Goal: Transaction & Acquisition: Purchase product/service

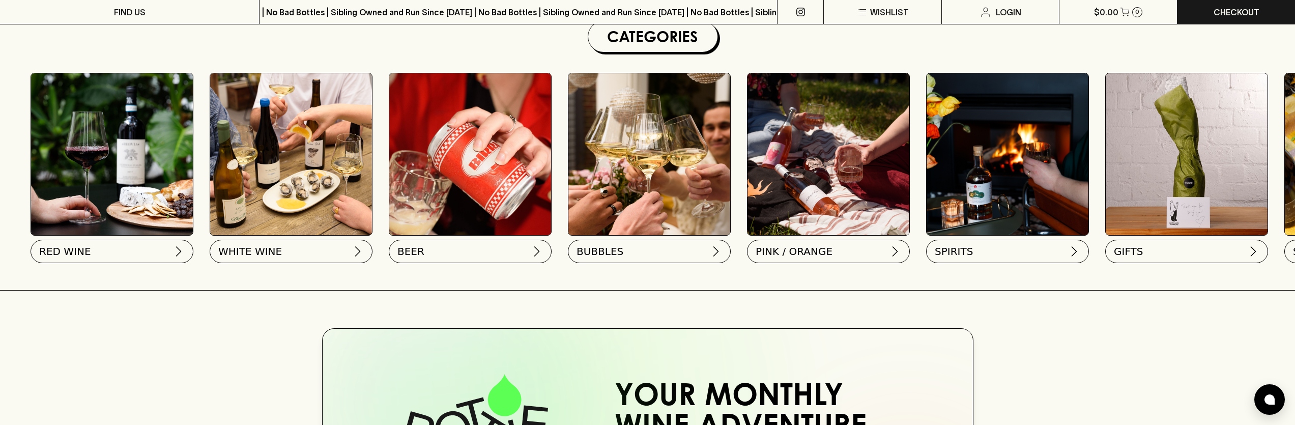
scroll to position [311, 0]
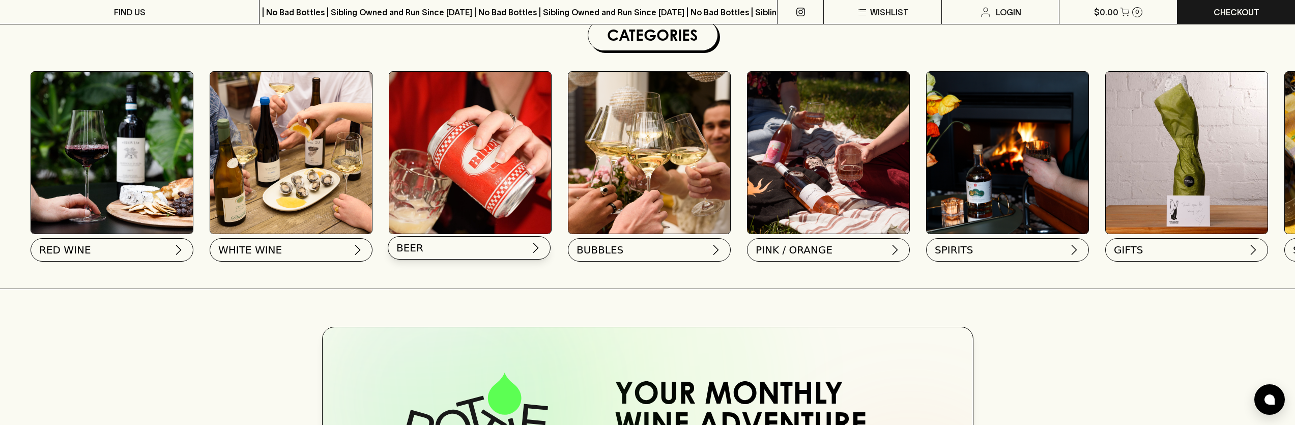
click at [418, 243] on span "BEER" at bounding box center [409, 248] width 27 height 14
click at [507, 168] on img at bounding box center [470, 153] width 162 height 162
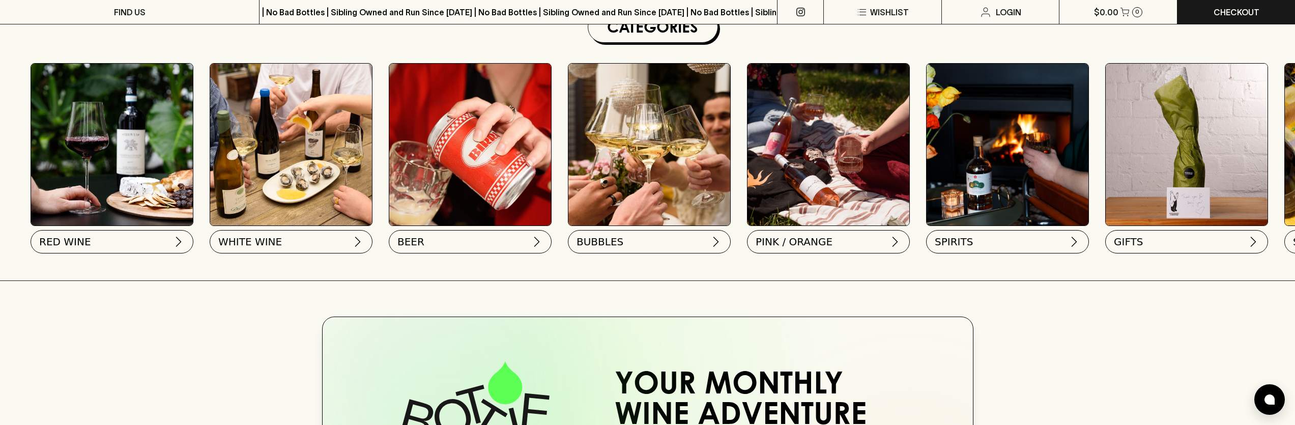
scroll to position [319, 0]
click at [598, 239] on span "BUBBLES" at bounding box center [598, 239] width 47 height 14
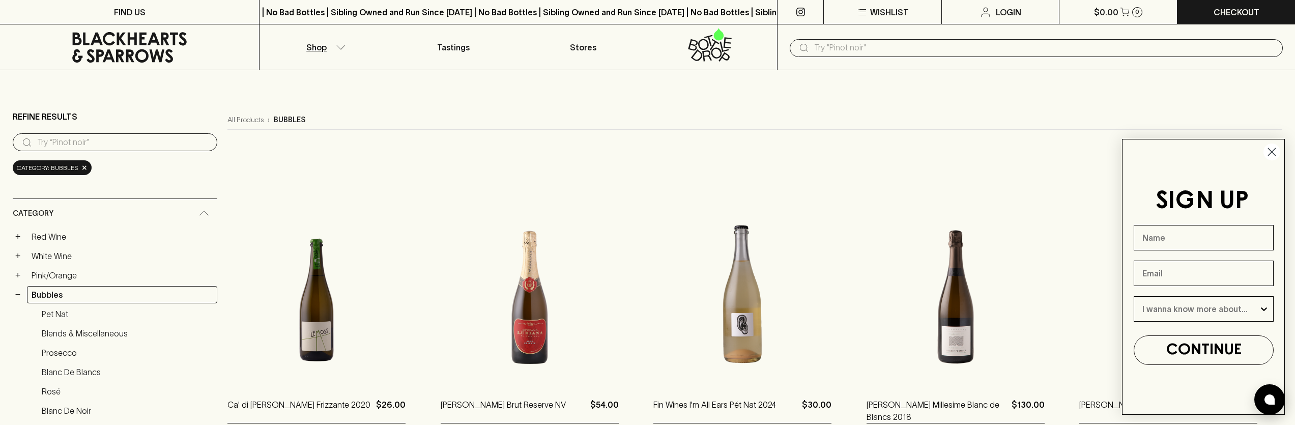
click at [1276, 151] on circle "Close dialog" at bounding box center [1271, 151] width 17 height 17
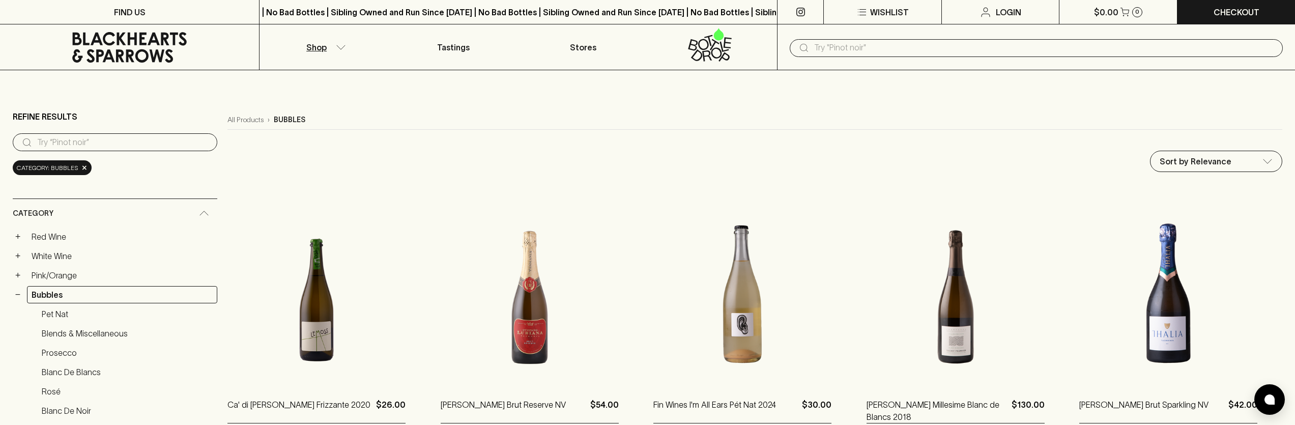
click at [176, 44] on icon at bounding box center [130, 47] width 244 height 31
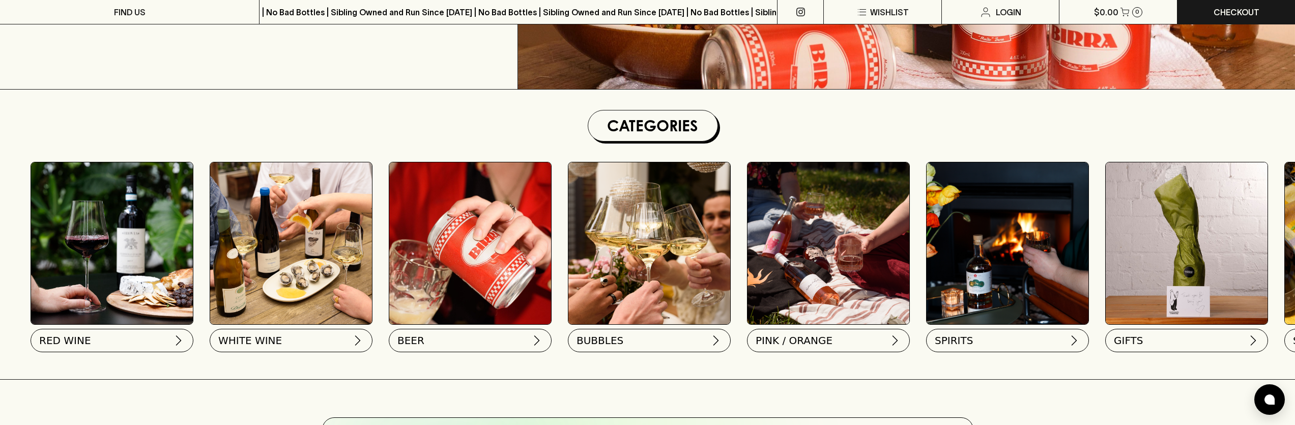
scroll to position [225, 0]
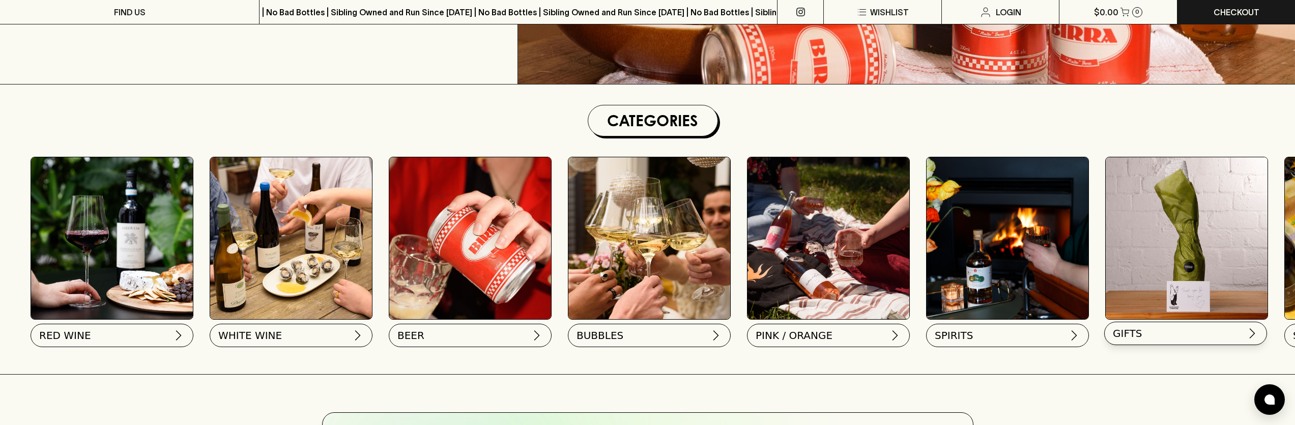
click at [1175, 339] on button "GIFTS" at bounding box center [1185, 332] width 163 height 23
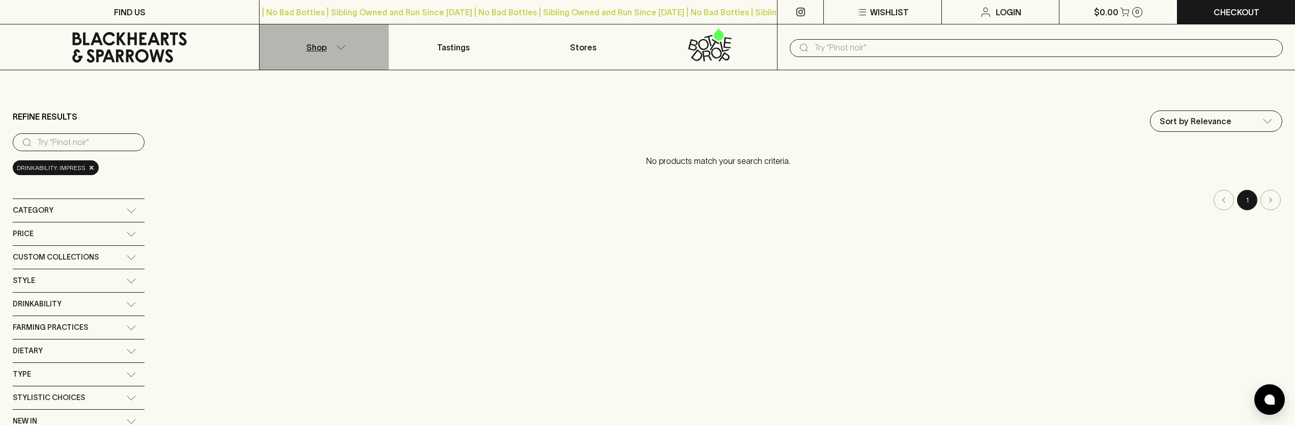
click at [331, 44] on button "Shop" at bounding box center [323, 46] width 129 height 45
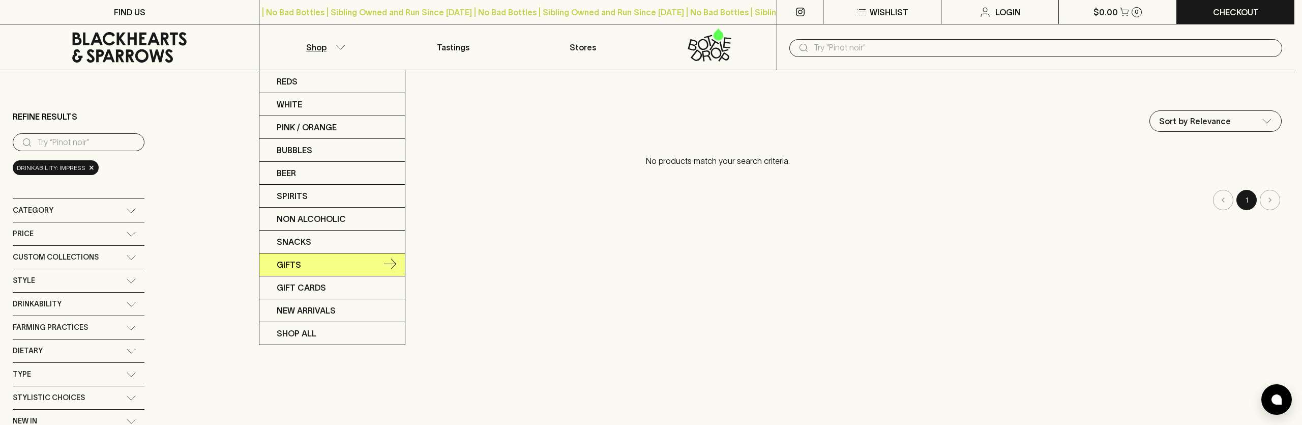
click at [291, 265] on p "Gifts" at bounding box center [289, 264] width 24 height 12
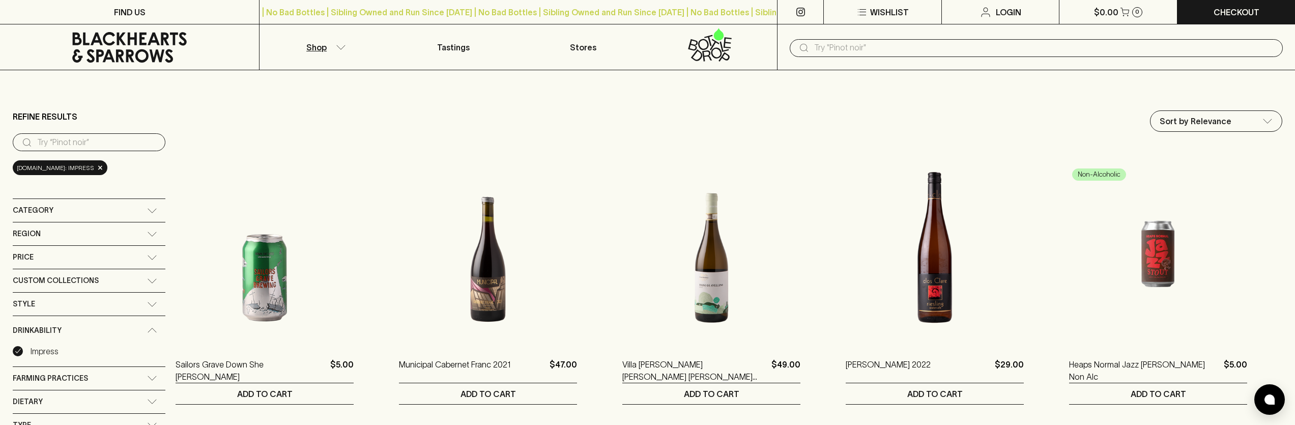
click at [153, 42] on icon at bounding box center [130, 47] width 244 height 31
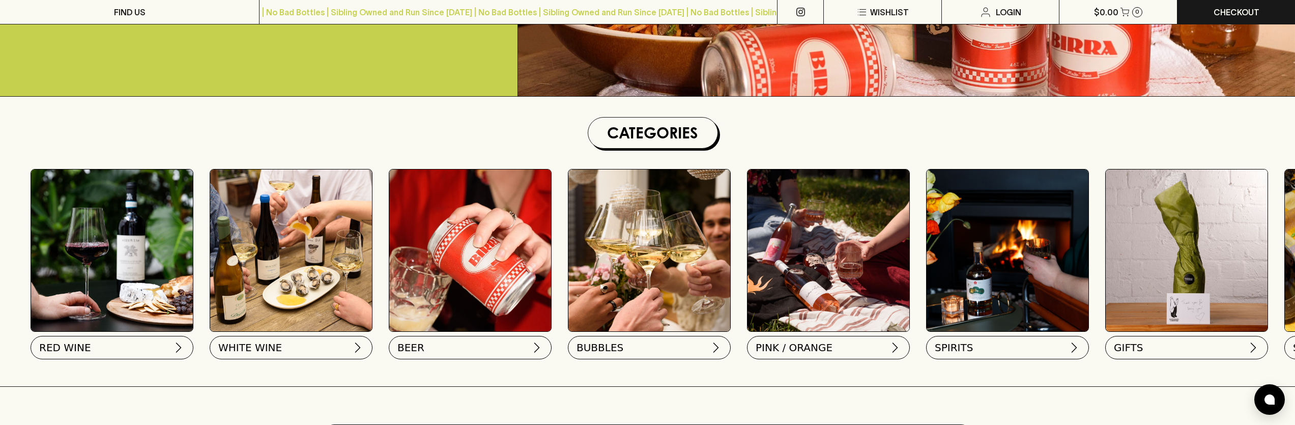
scroll to position [215, 0]
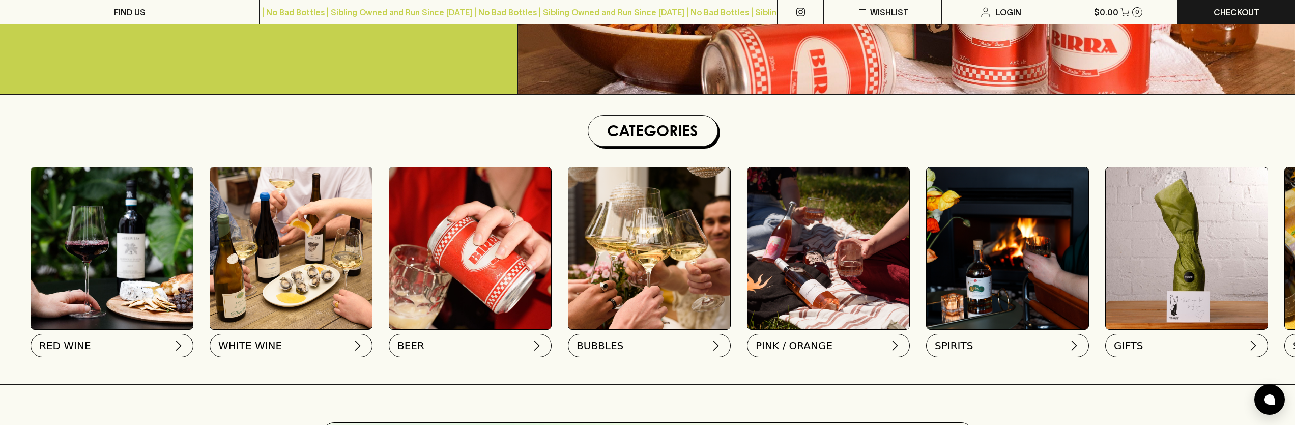
click at [623, 127] on h1 "Categories" at bounding box center [652, 131] width 121 height 22
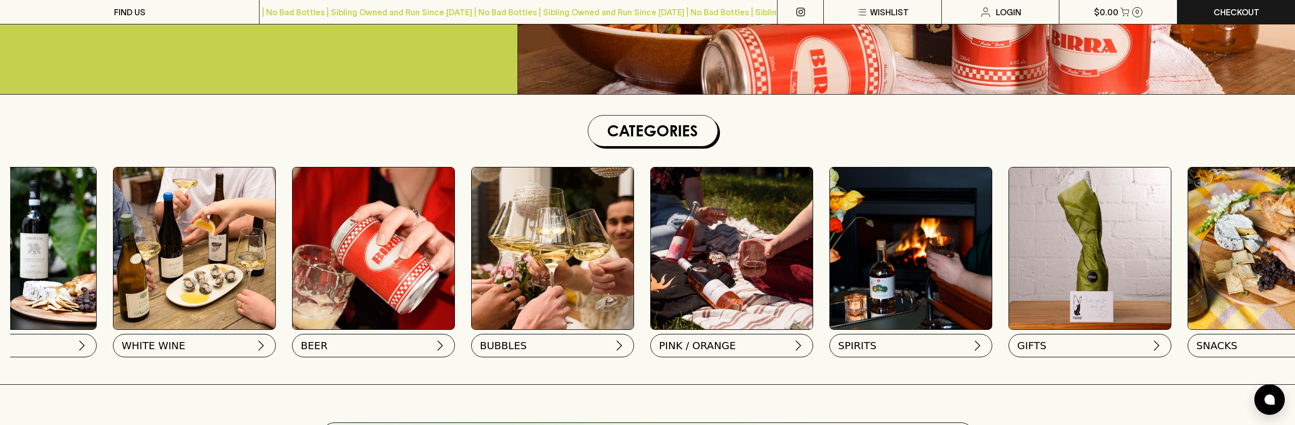
scroll to position [0, 172]
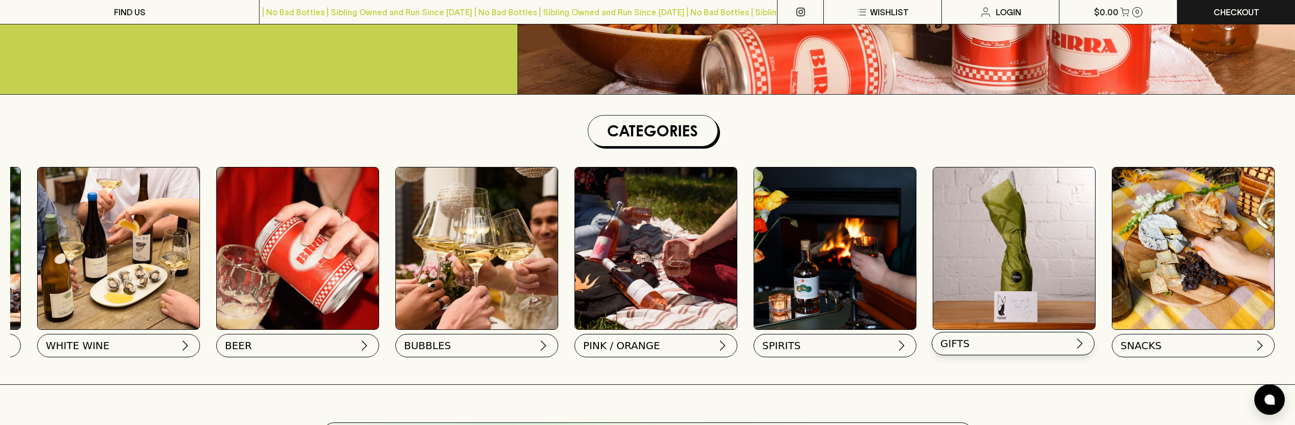
click at [1039, 345] on button "GIFTS" at bounding box center [1012, 343] width 163 height 23
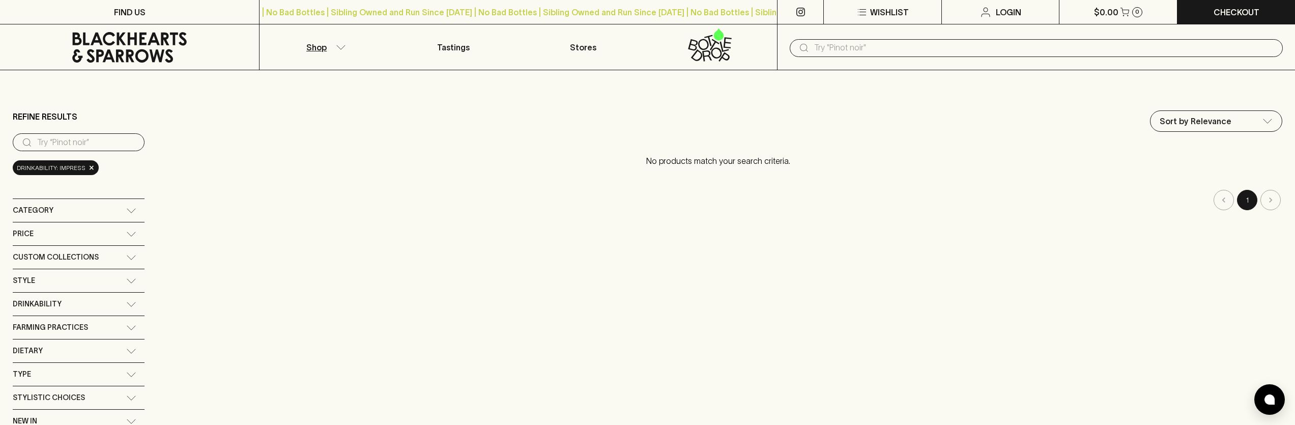
click at [318, 48] on p "Shop" at bounding box center [316, 47] width 20 height 12
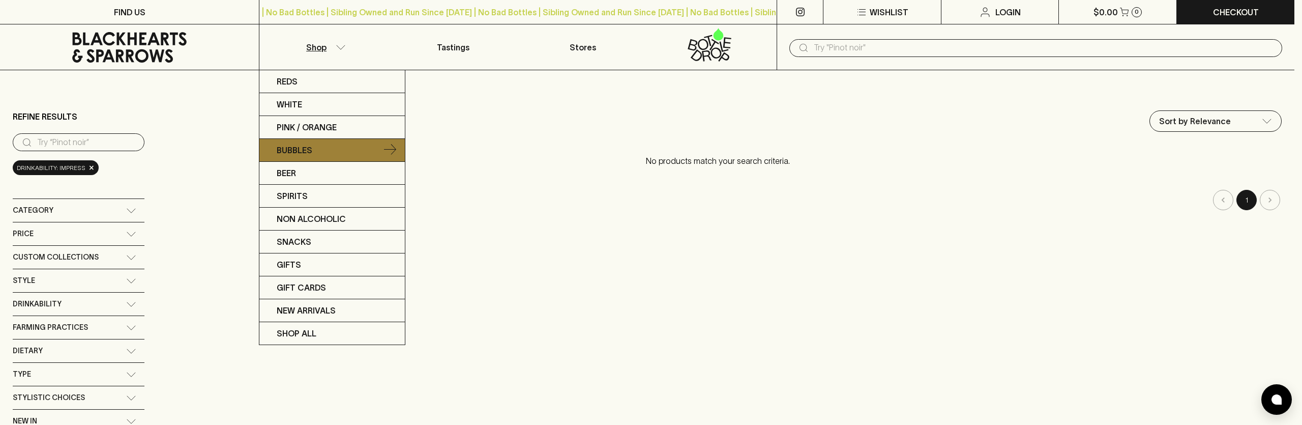
click at [292, 146] on p "Bubbles" at bounding box center [295, 150] width 36 height 12
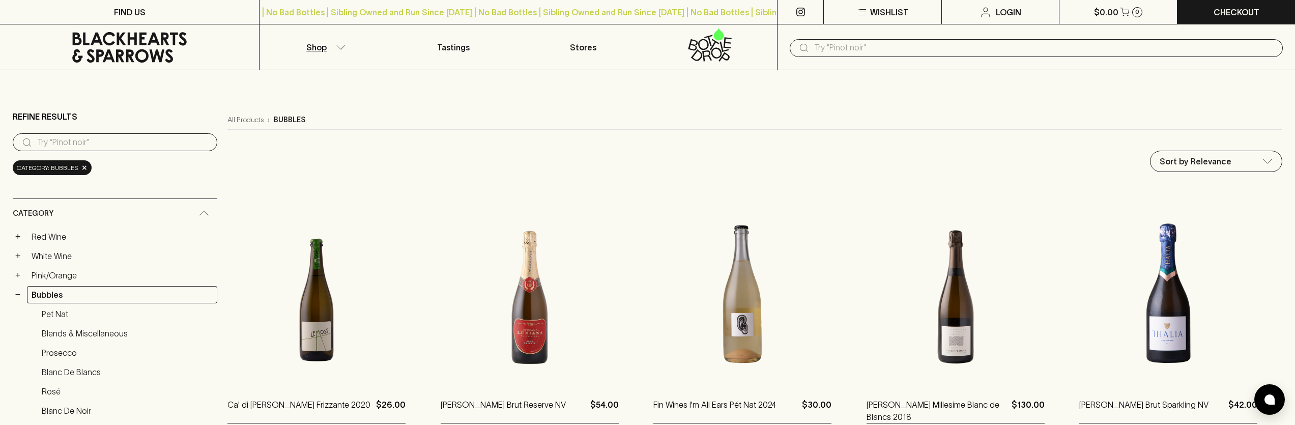
click at [834, 49] on input "text" at bounding box center [1044, 48] width 460 height 16
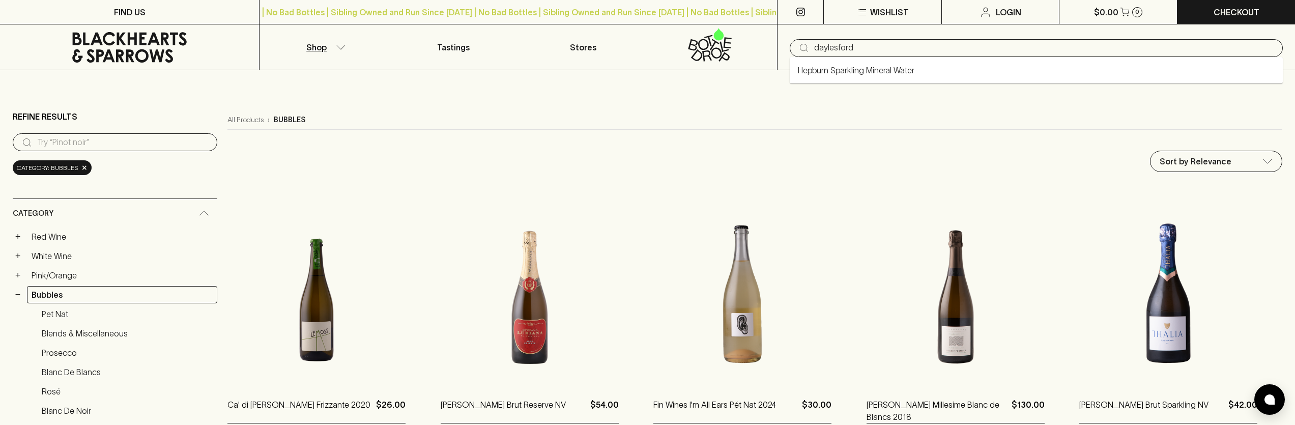
type input "daylesford"
